Goal: Navigation & Orientation: Find specific page/section

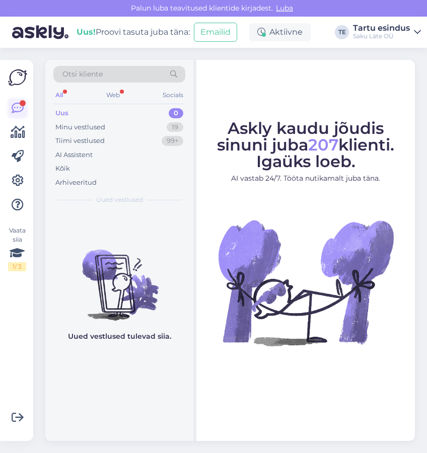
click at [15, 108] on icon at bounding box center [18, 108] width 12 height 12
click at [15, 102] on icon at bounding box center [18, 108] width 12 height 12
click at [63, 112] on div "Uus" at bounding box center [61, 113] width 13 height 10
click at [60, 94] on div "All" at bounding box center [59, 95] width 12 height 13
click at [78, 125] on div "Minu vestlused" at bounding box center [80, 127] width 50 height 10
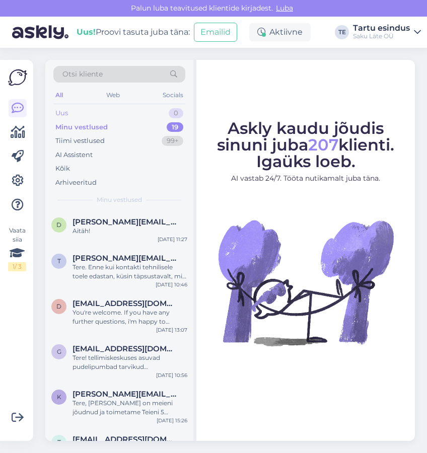
click at [68, 112] on div "Uus 0" at bounding box center [119, 113] width 132 height 14
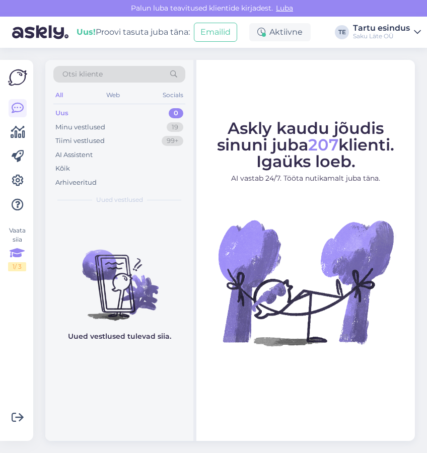
click at [19, 270] on div "1 / 3" at bounding box center [17, 266] width 18 height 9
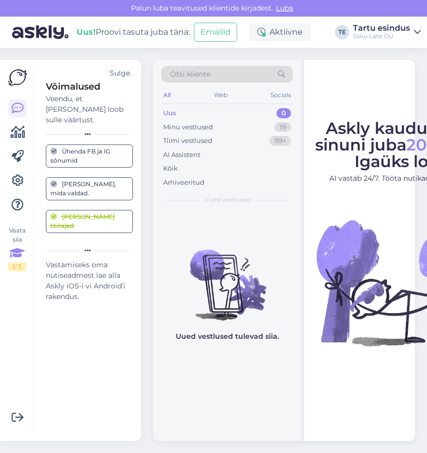
click at [122, 73] on div "Sulge" at bounding box center [120, 73] width 20 height 11
